Goal: Use online tool/utility: Utilize a website feature to perform a specific function

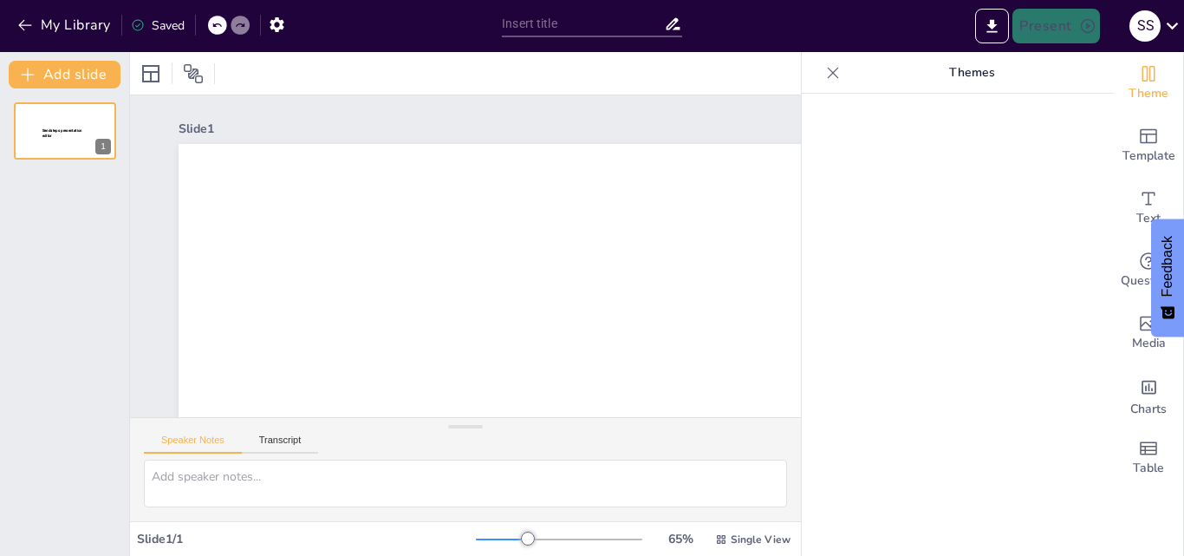
type input "New Sendsteps"
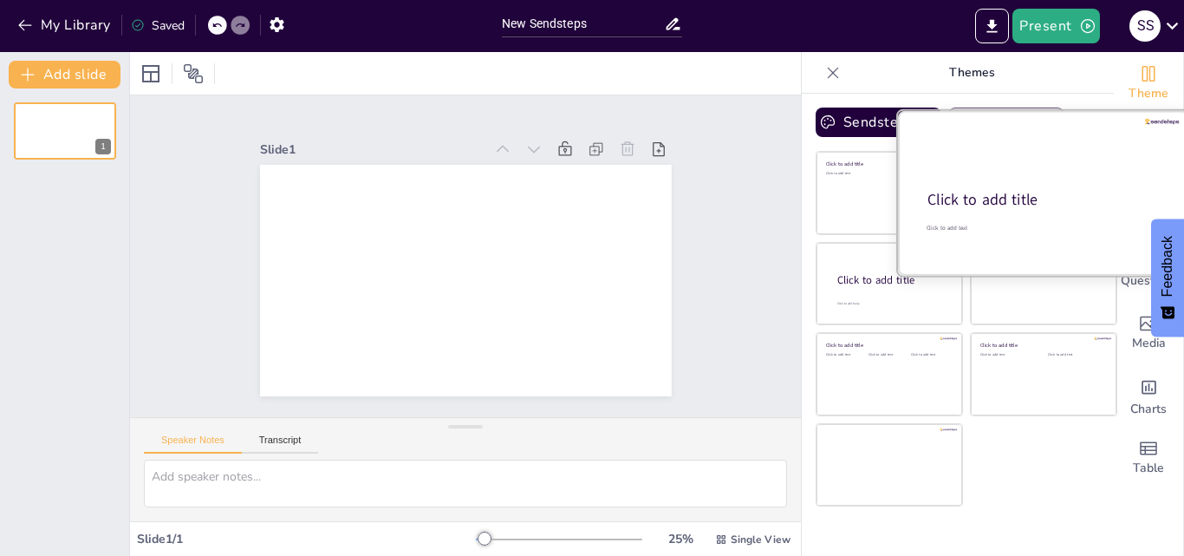
click at [1003, 216] on div at bounding box center [1043, 193] width 291 height 164
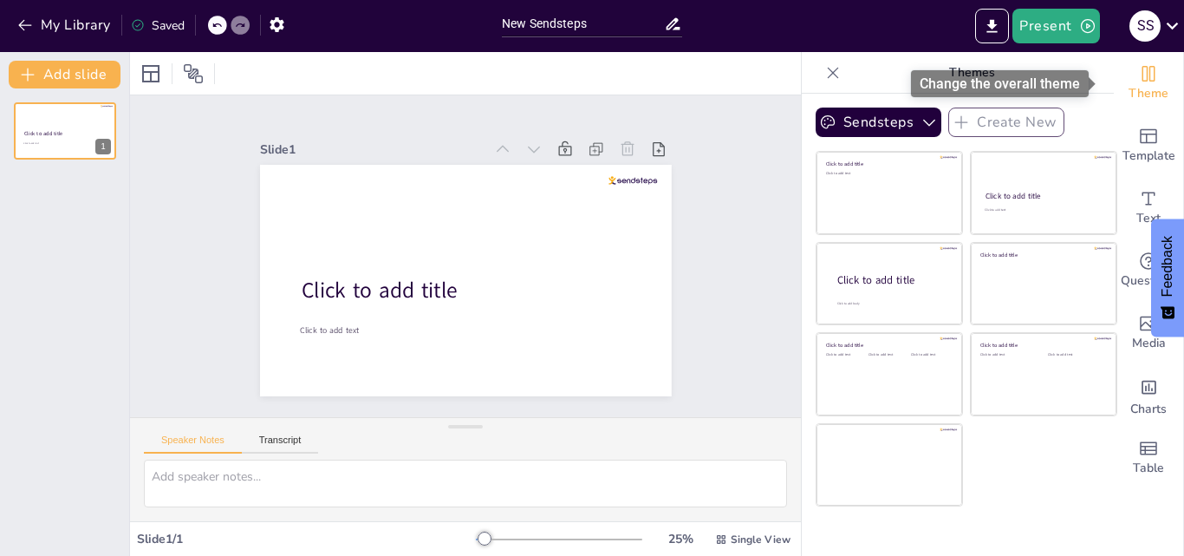
click at [1138, 82] on icon "Change the overall theme" at bounding box center [1148, 73] width 21 height 21
click at [1133, 96] on span "Theme" at bounding box center [1149, 93] width 40 height 19
click at [1131, 97] on span "Theme" at bounding box center [1149, 93] width 40 height 19
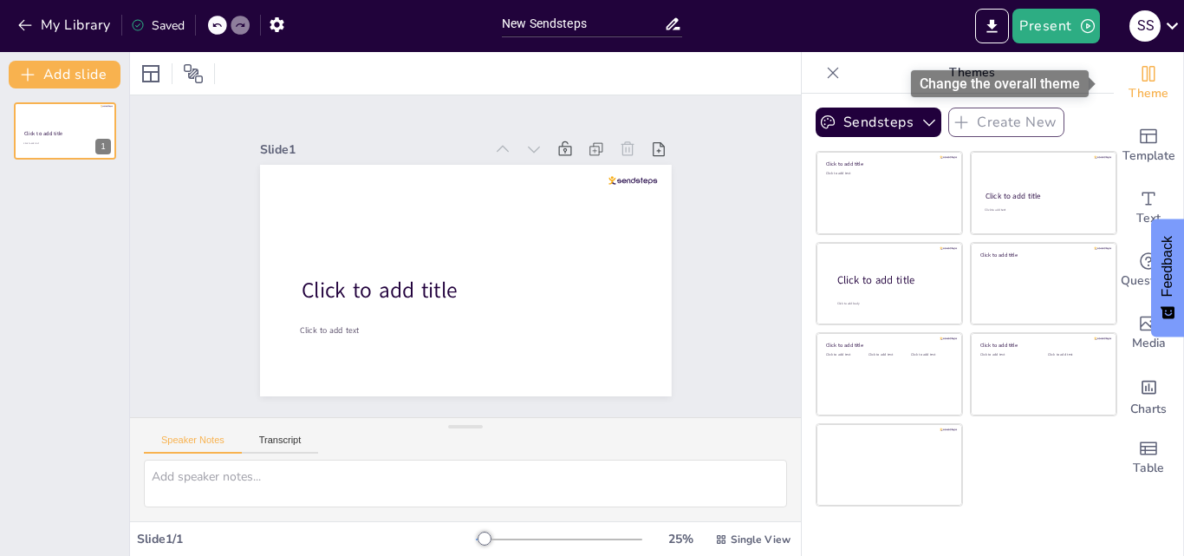
click at [1130, 96] on span "Theme" at bounding box center [1149, 93] width 40 height 19
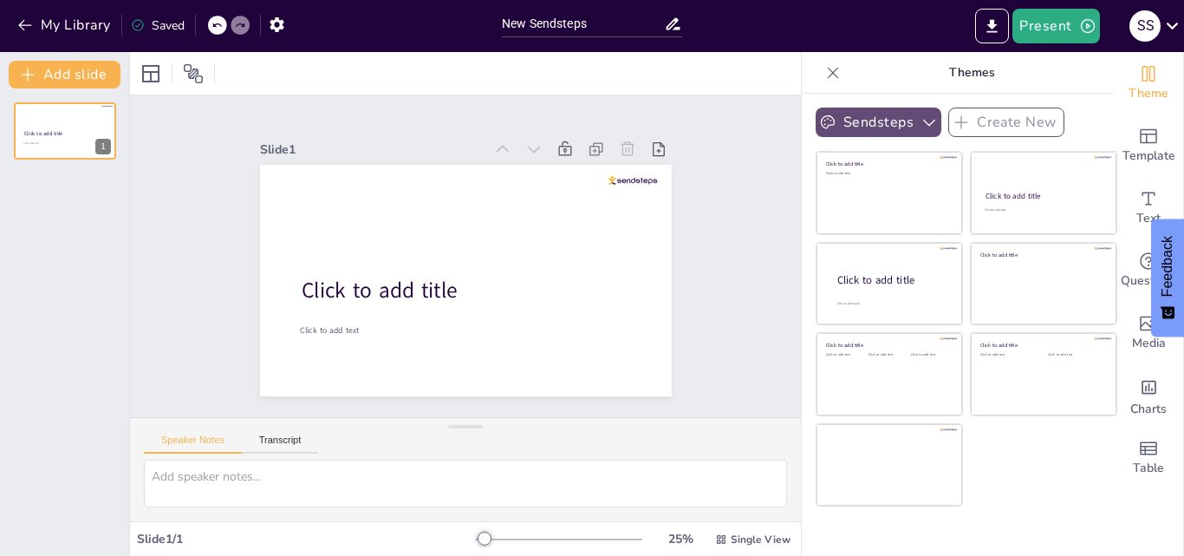
click at [903, 122] on button "Sendsteps" at bounding box center [879, 122] width 126 height 29
